Goal: Task Accomplishment & Management: Complete application form

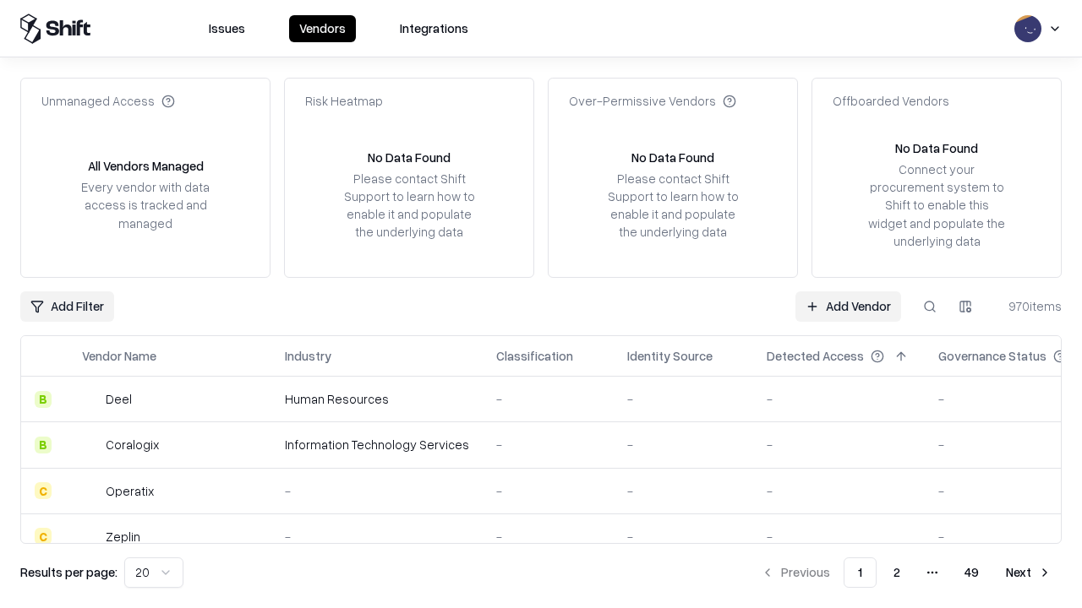
click at [848, 306] on link "Add Vendor" at bounding box center [848, 307] width 106 height 30
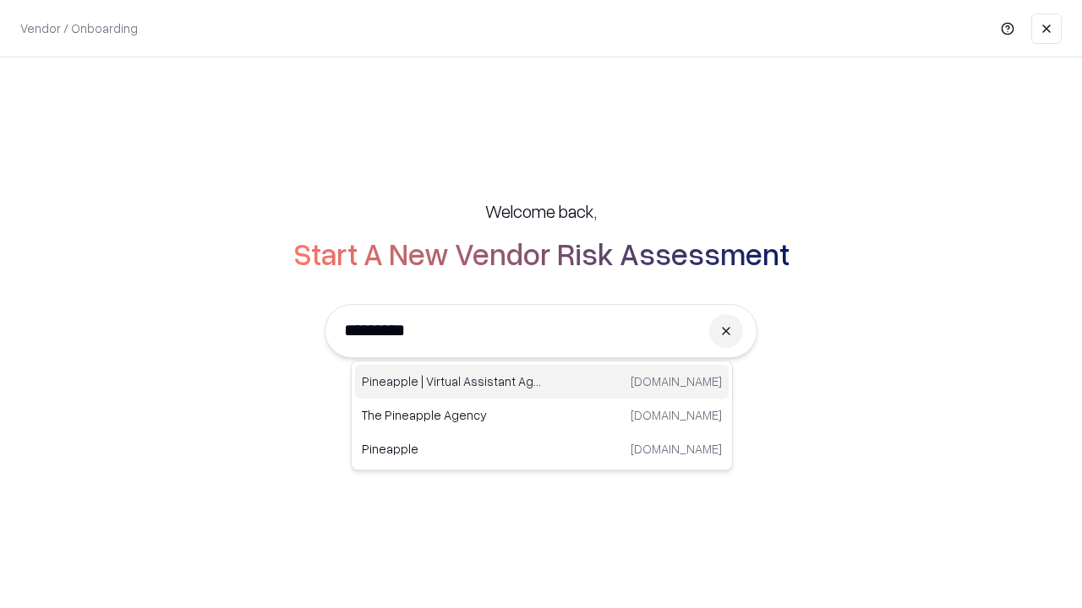
click at [542, 382] on div "Pineapple | Virtual Assistant Agency [DOMAIN_NAME]" at bounding box center [542, 382] width 374 height 34
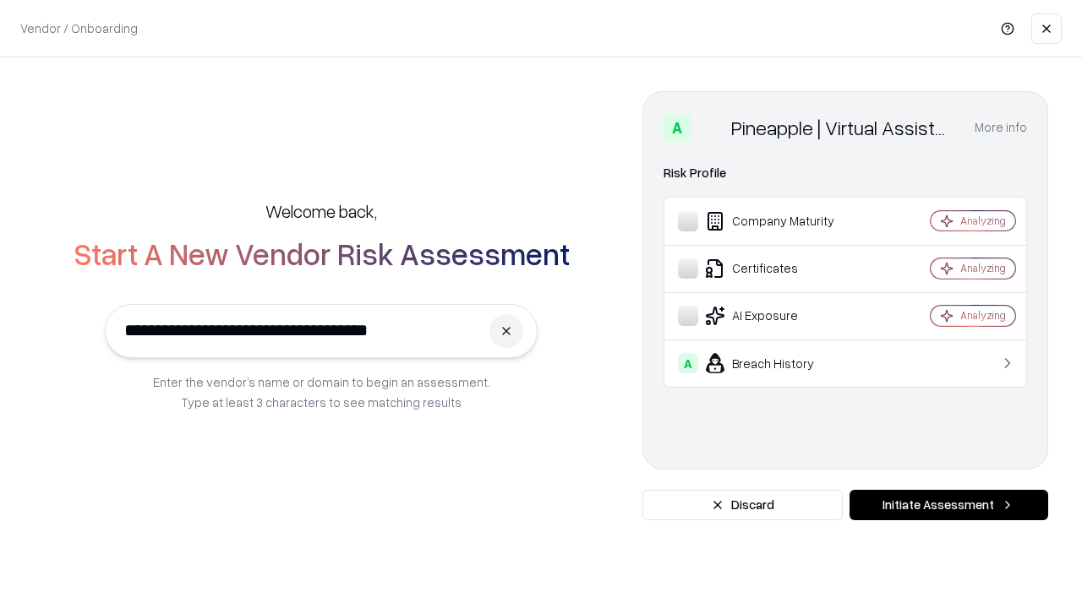
type input "**********"
click at [948, 505] on button "Initiate Assessment" at bounding box center [948, 505] width 199 height 30
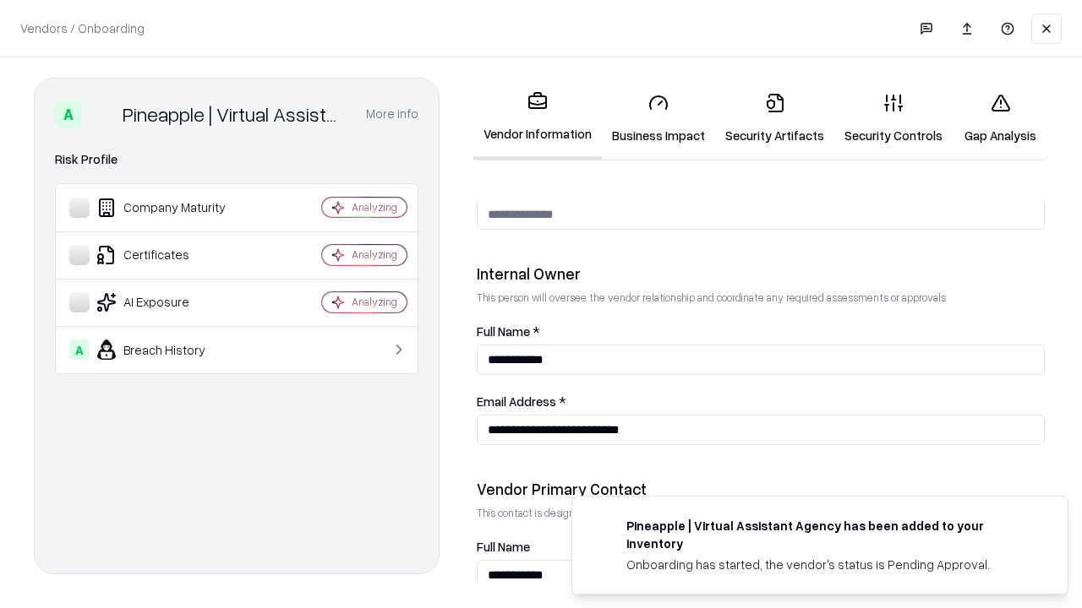
scroll to position [875, 0]
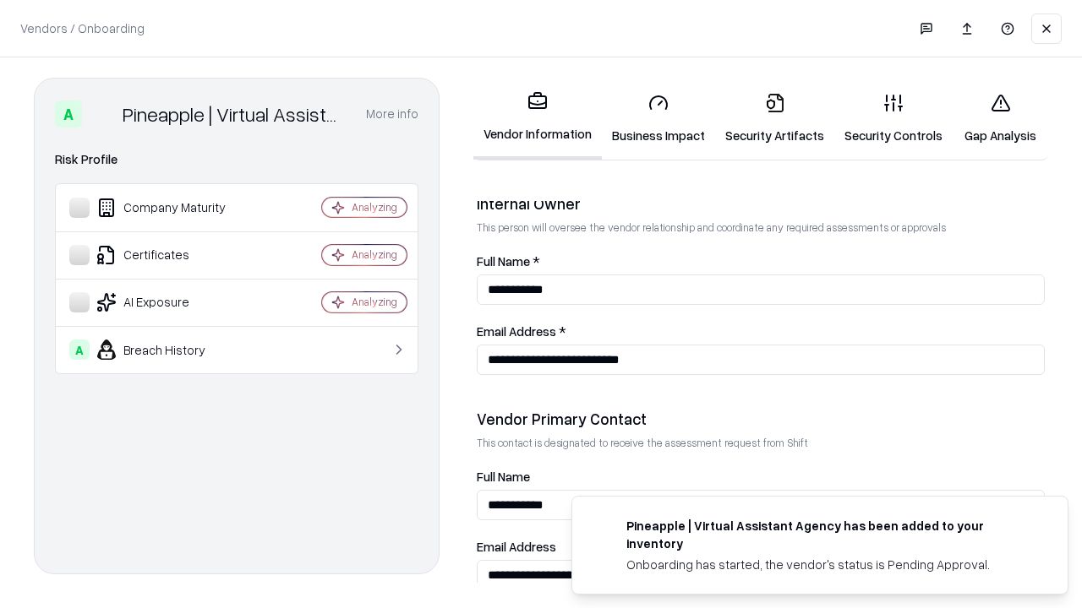
click at [658, 118] on link "Business Impact" at bounding box center [658, 118] width 113 height 79
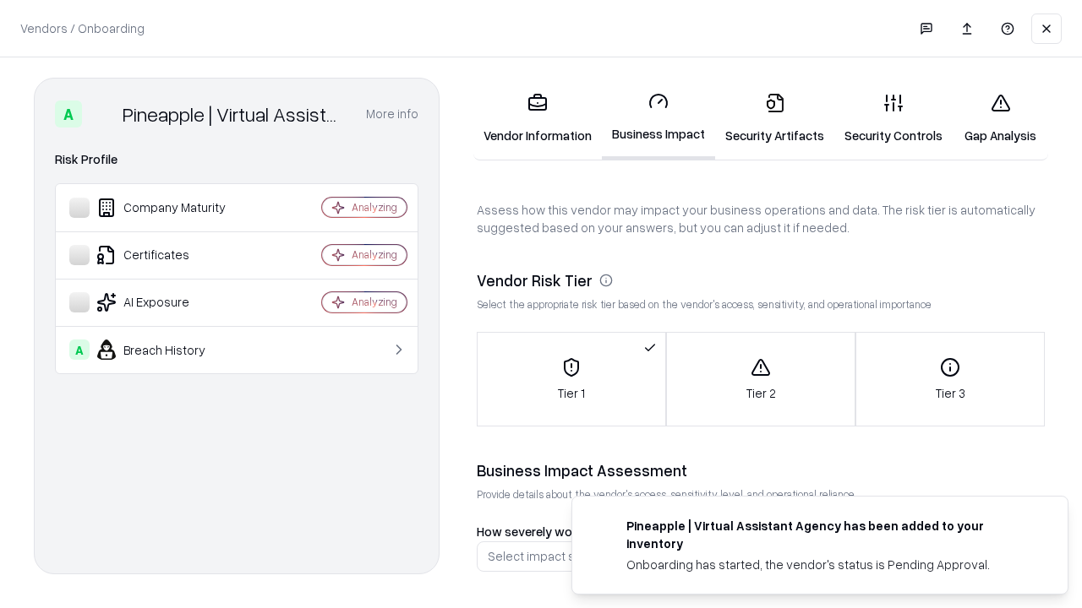
click at [774, 118] on link "Security Artifacts" at bounding box center [774, 118] width 119 height 79
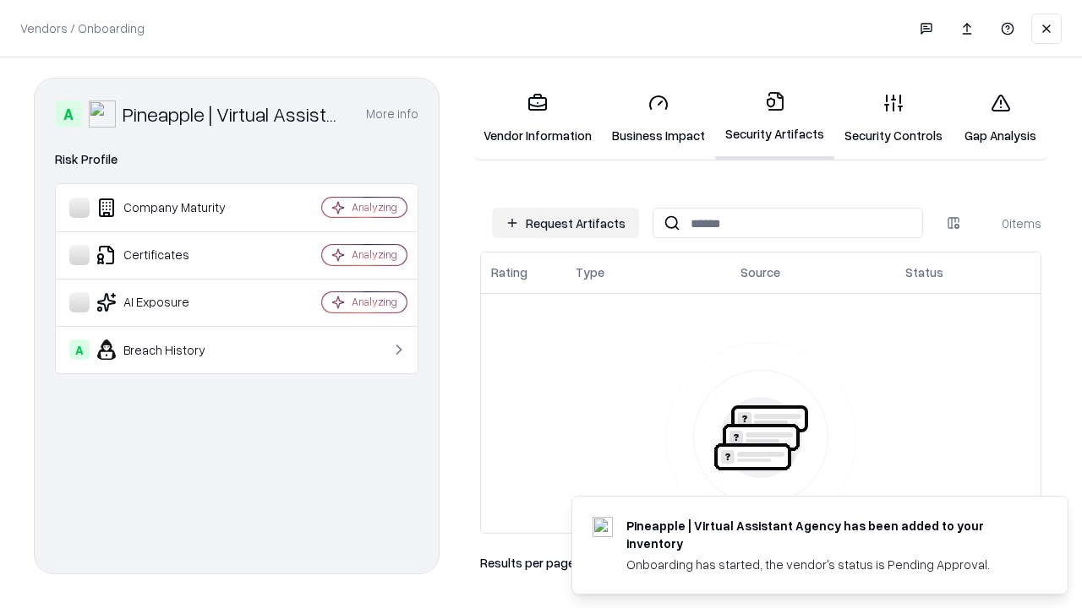
click at [565, 223] on button "Request Artifacts" at bounding box center [565, 223] width 147 height 30
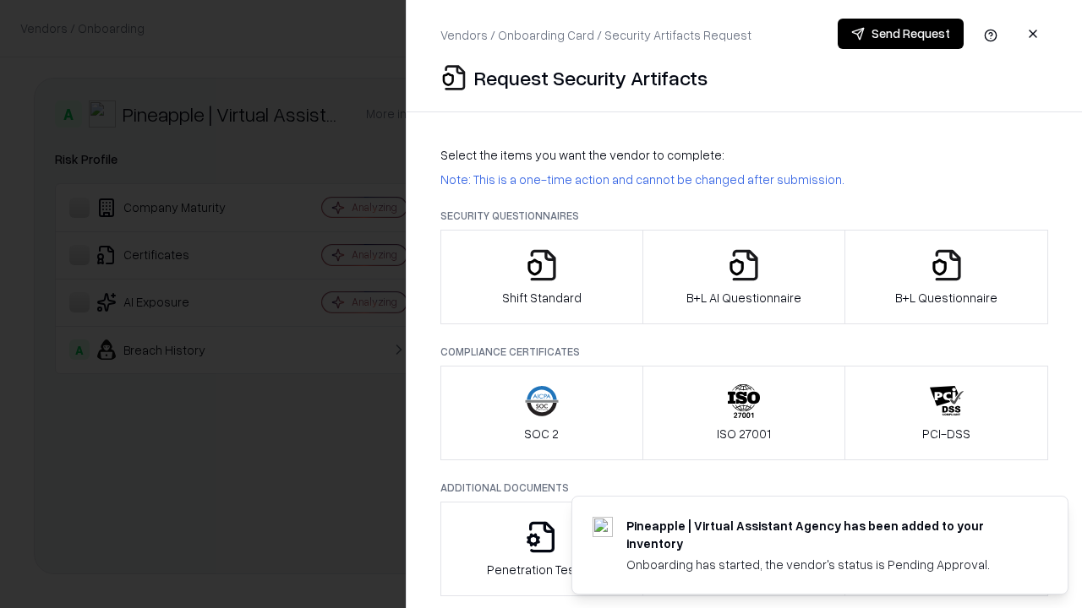
click at [541, 277] on icon "button" at bounding box center [542, 265] width 34 height 34
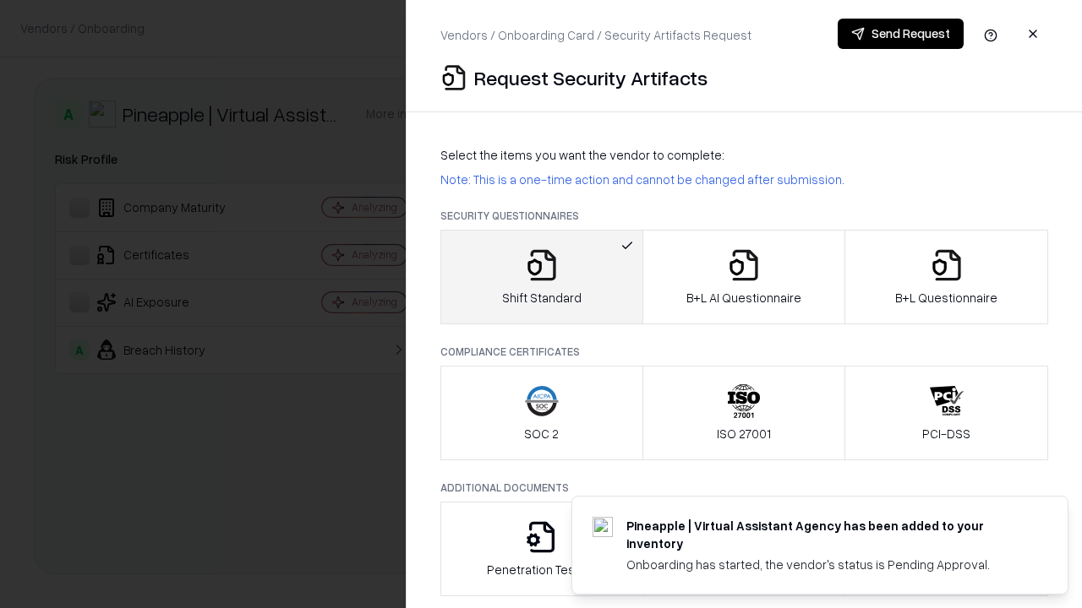
click at [900, 34] on button "Send Request" at bounding box center [900, 34] width 126 height 30
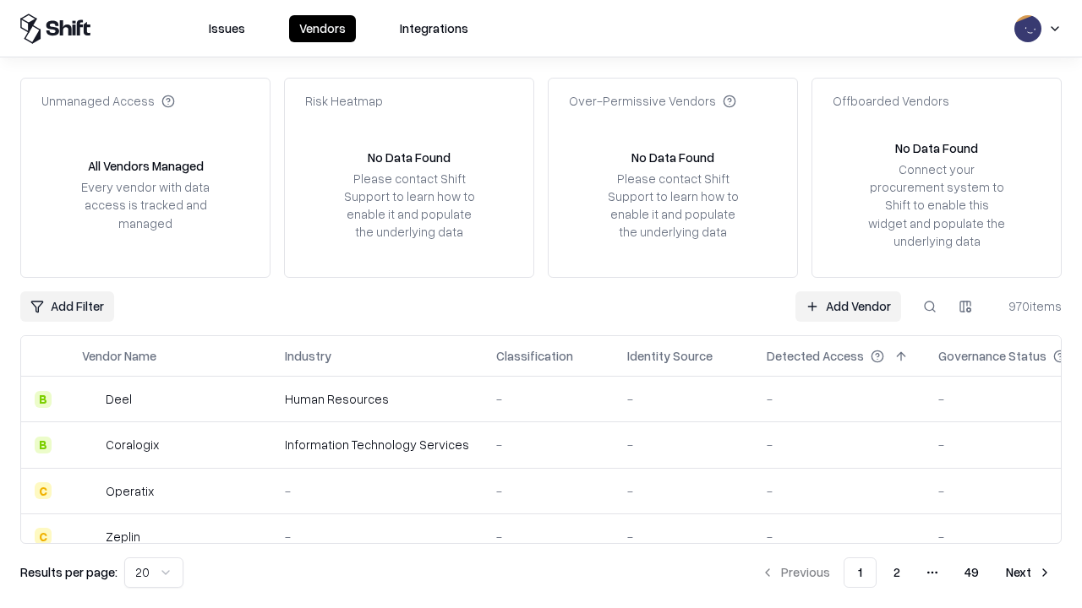
click at [930, 306] on button at bounding box center [929, 307] width 30 height 30
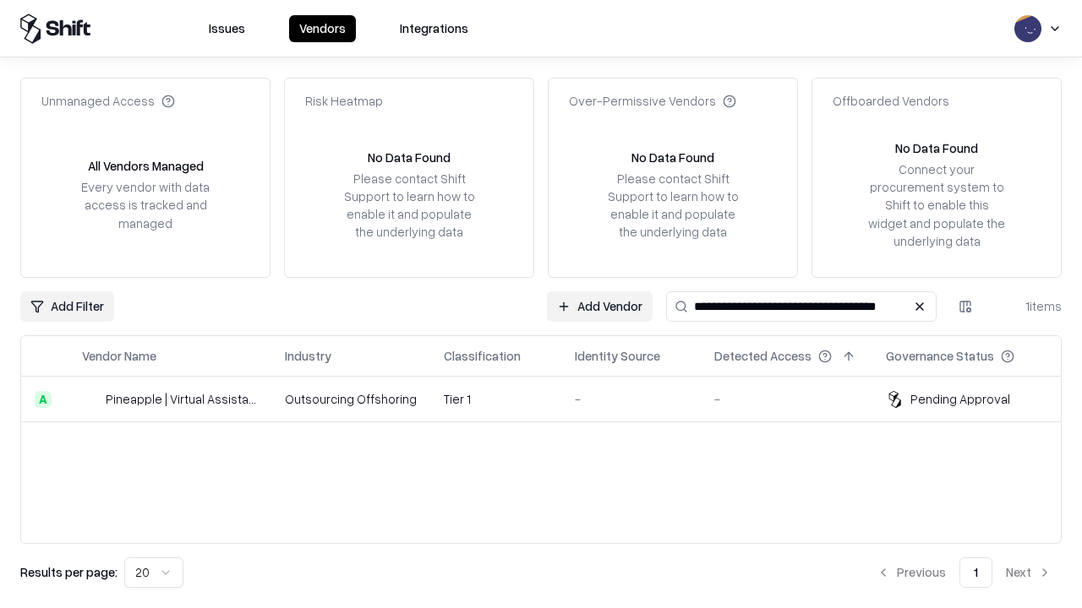
type input "**********"
click at [551, 399] on td "Tier 1" at bounding box center [495, 400] width 131 height 46
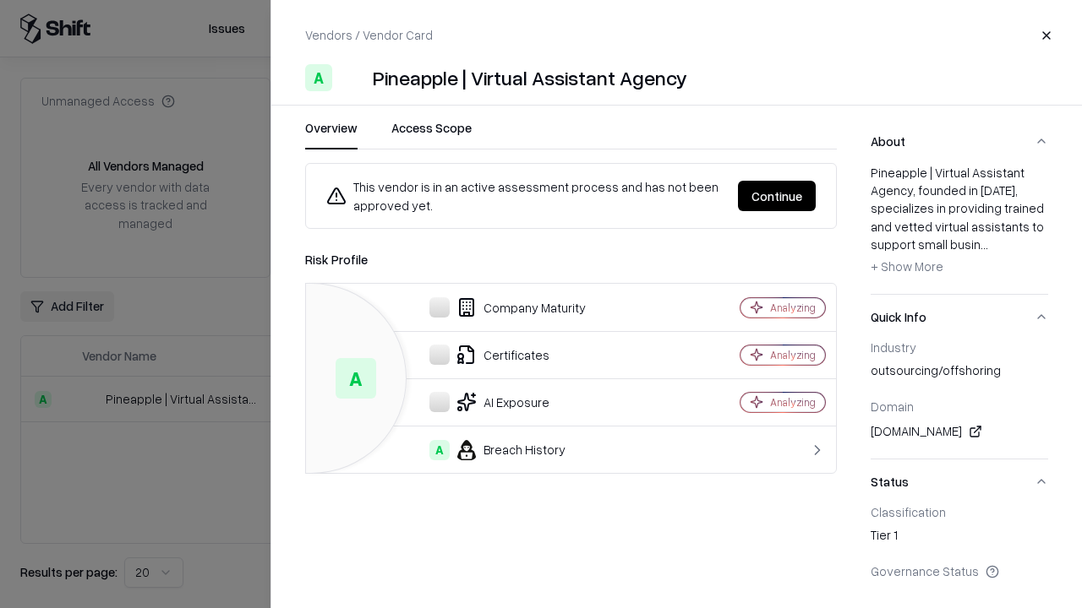
click at [777, 196] on button "Continue" at bounding box center [777, 196] width 78 height 30
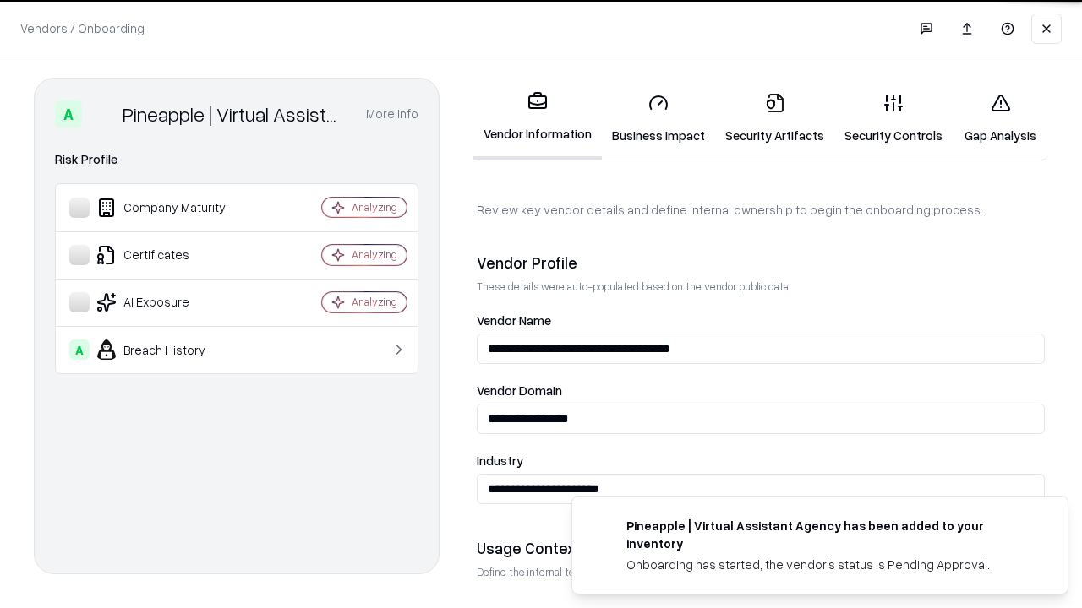
click at [774, 118] on link "Security Artifacts" at bounding box center [774, 118] width 119 height 79
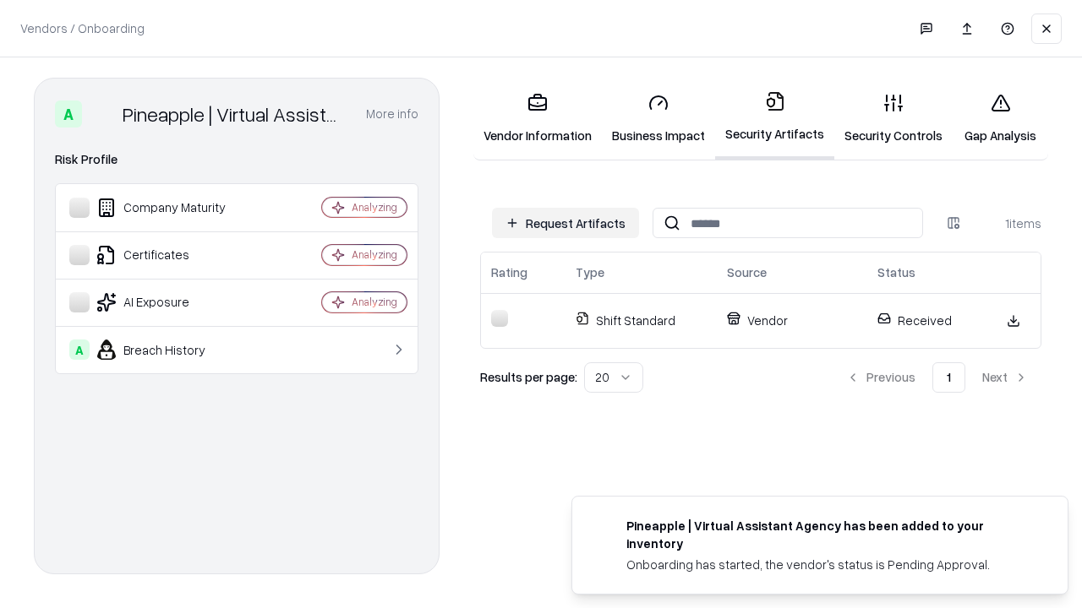
click at [1000, 118] on link "Gap Analysis" at bounding box center [999, 118] width 95 height 79
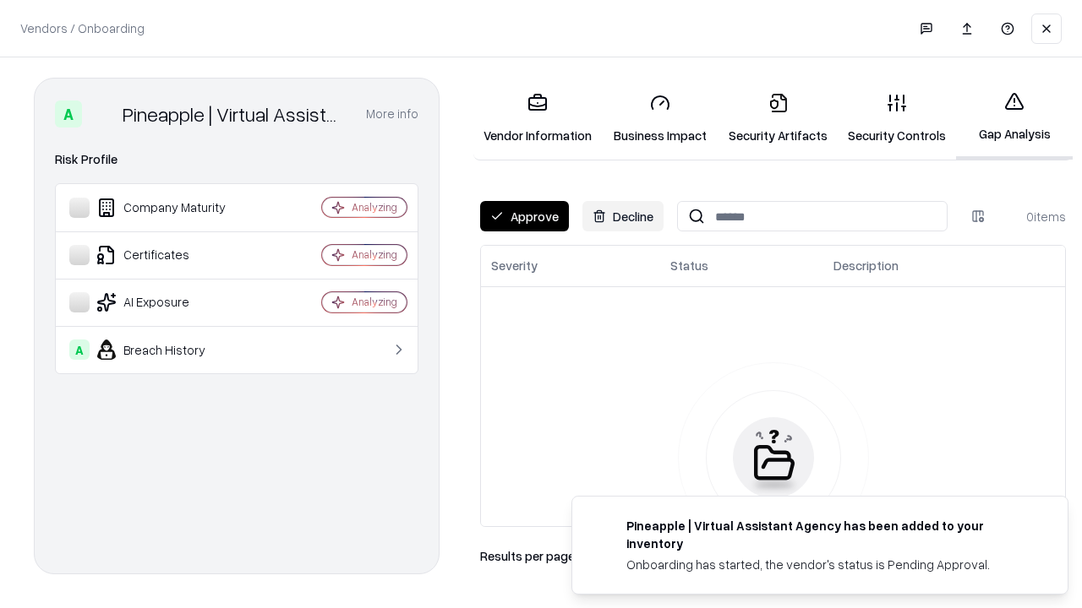
click at [524, 216] on button "Approve" at bounding box center [524, 216] width 89 height 30
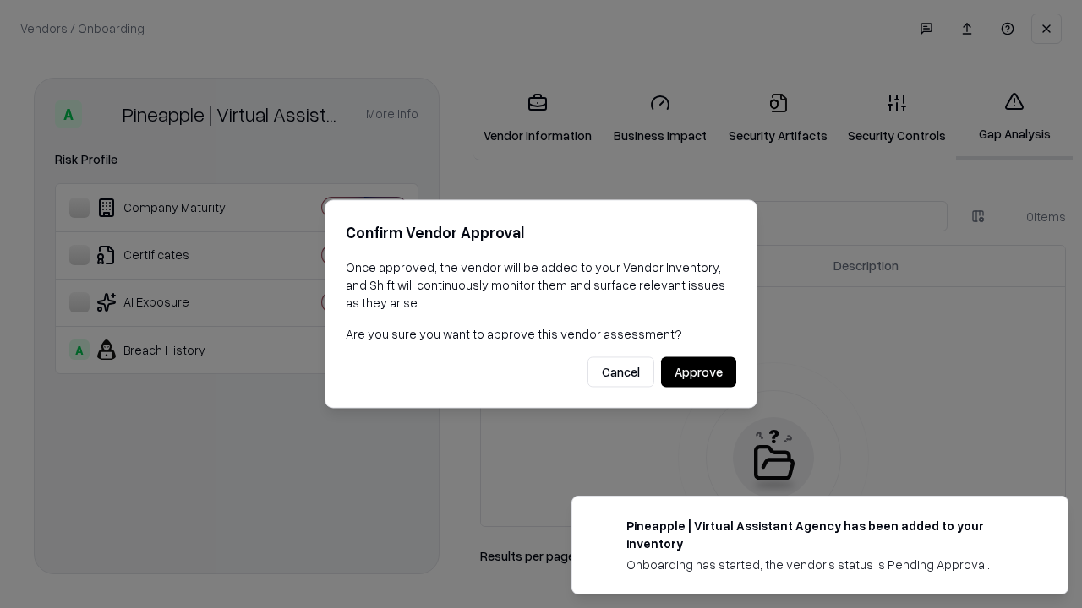
click at [698, 372] on button "Approve" at bounding box center [698, 372] width 75 height 30
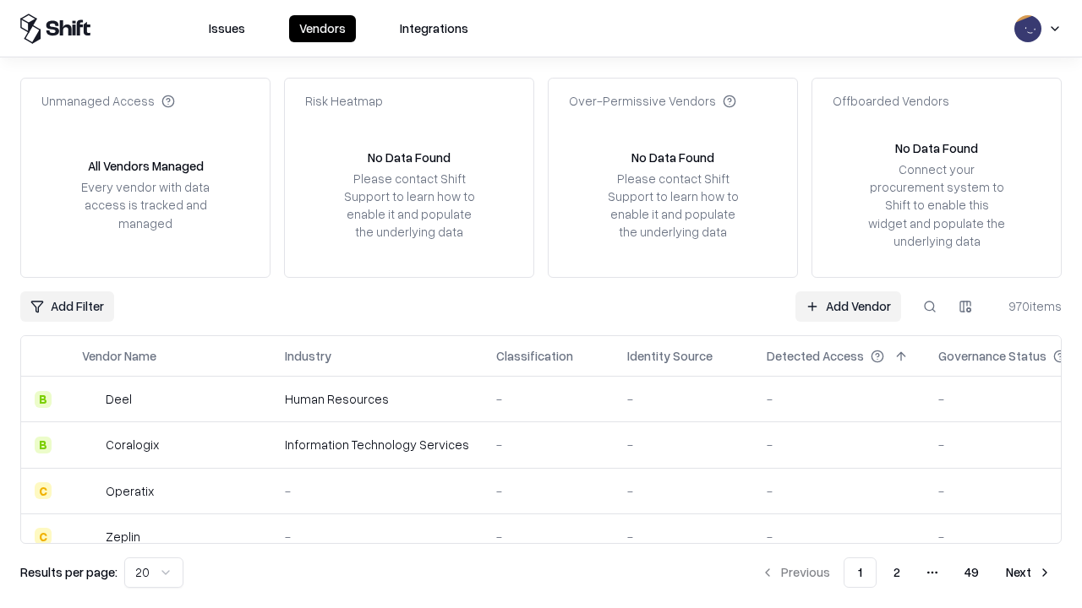
type input "**********"
click at [848, 306] on link "Add Vendor" at bounding box center [848, 307] width 106 height 30
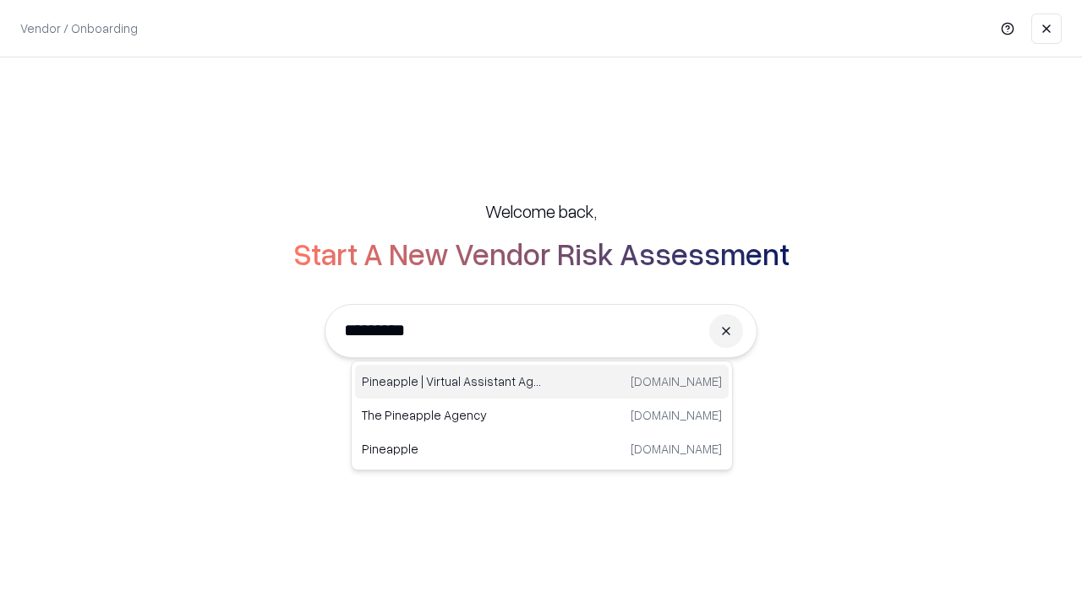
click at [542, 382] on div "Pineapple | Virtual Assistant Agency [DOMAIN_NAME]" at bounding box center [542, 382] width 374 height 34
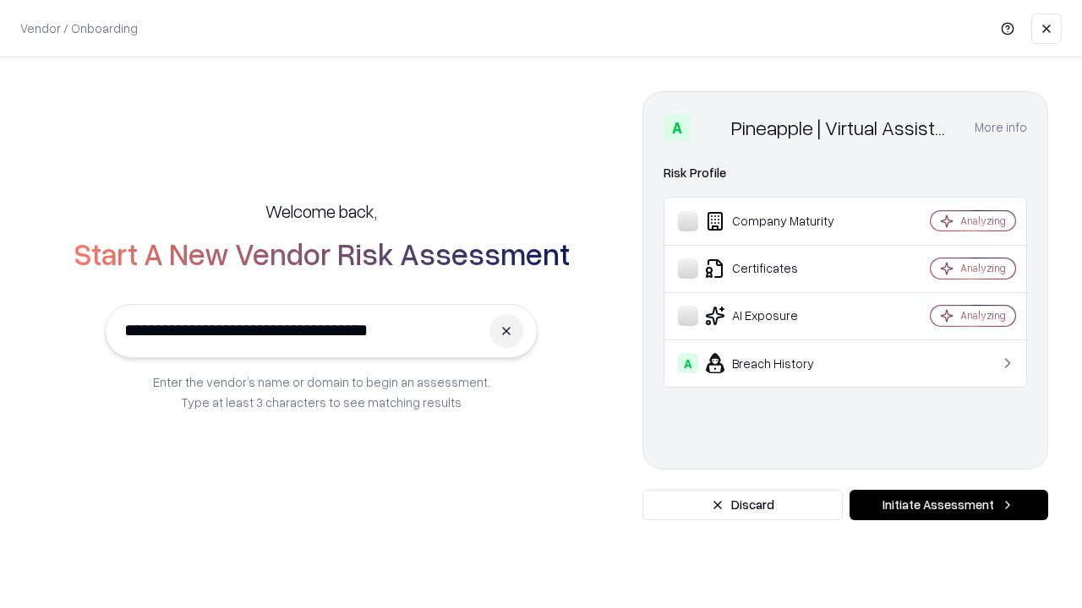
type input "**********"
click at [948, 505] on button "Initiate Assessment" at bounding box center [948, 505] width 199 height 30
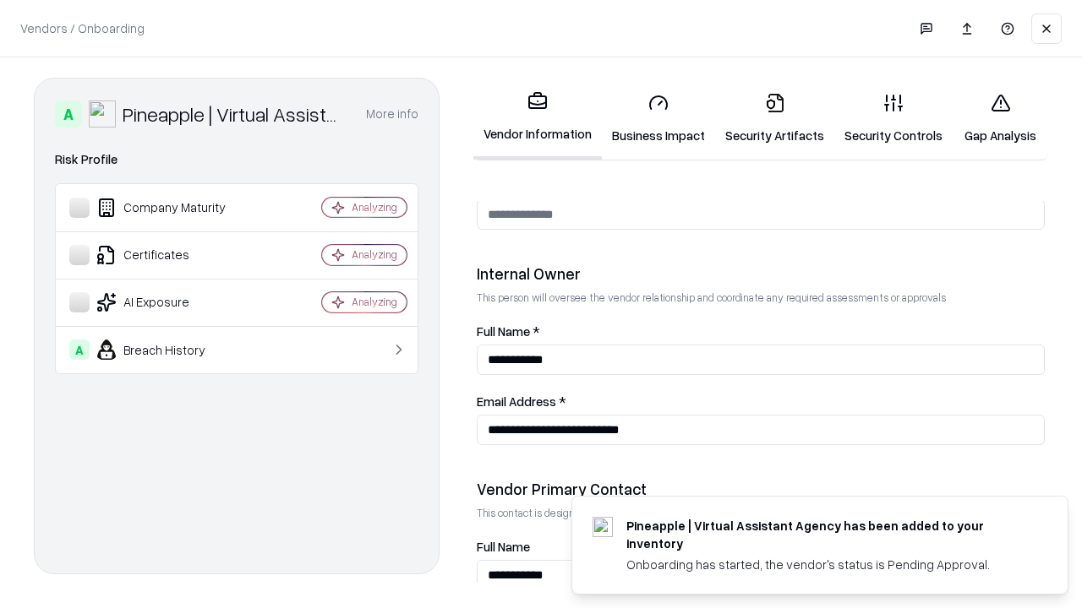
scroll to position [875, 0]
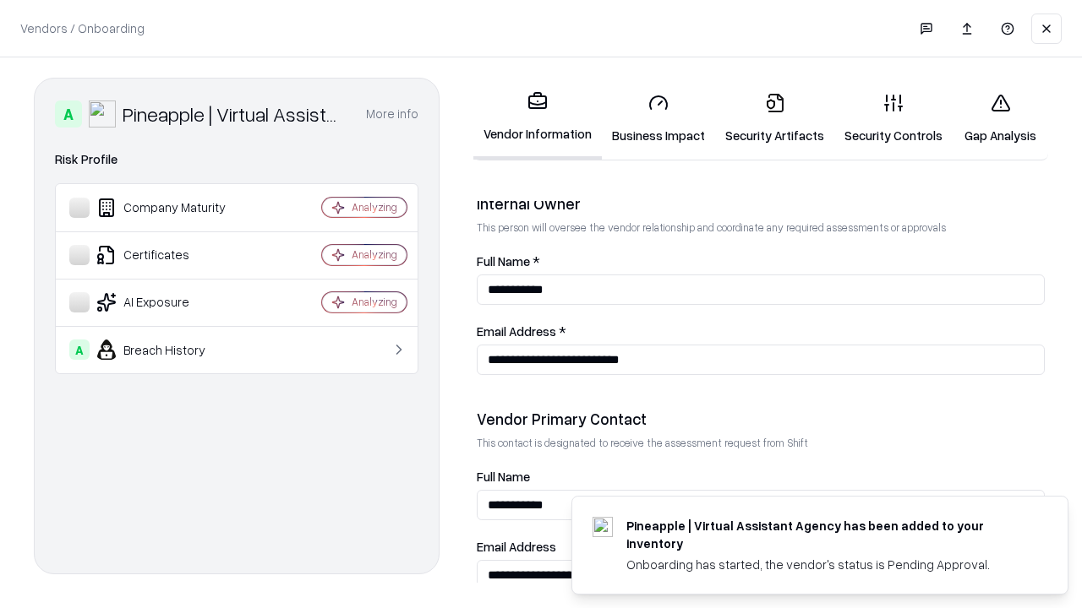
click at [1000, 118] on link "Gap Analysis" at bounding box center [999, 118] width 95 height 79
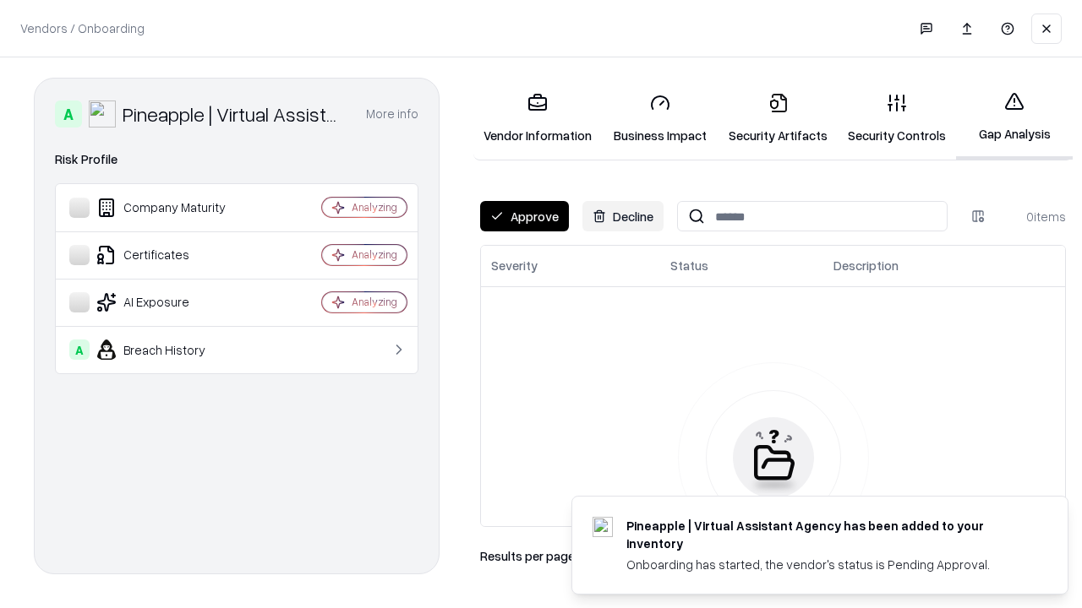
click at [524, 216] on button "Approve" at bounding box center [524, 216] width 89 height 30
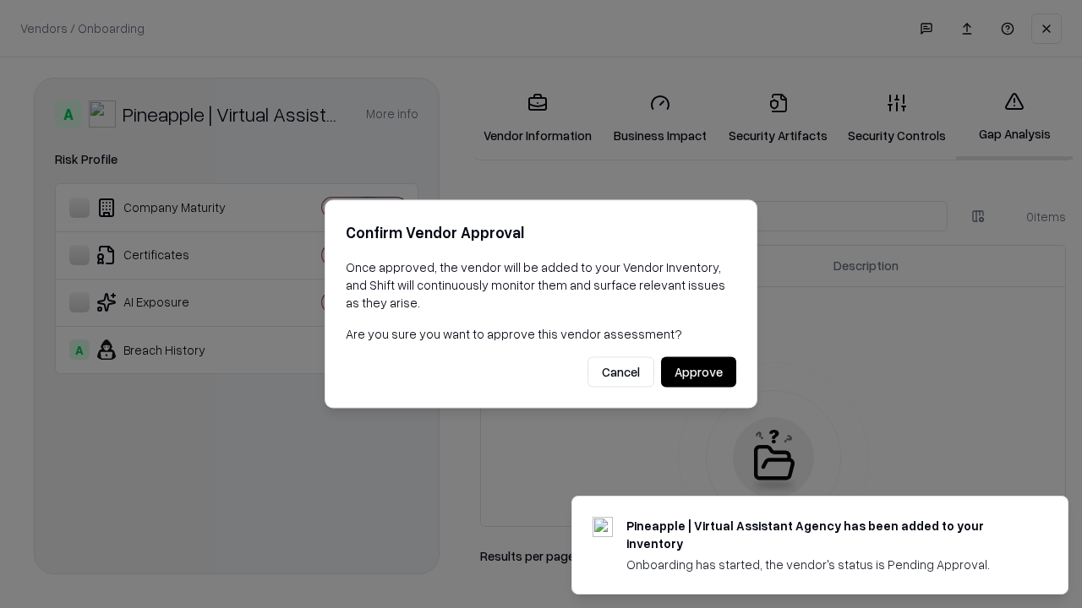
click at [698, 372] on button "Approve" at bounding box center [698, 372] width 75 height 30
